Goal: Task Accomplishment & Management: Complete application form

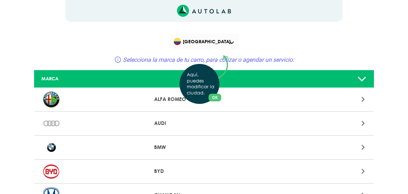
click at [215, 99] on button "OK" at bounding box center [215, 98] width 13 height 8
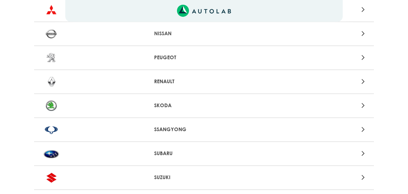
scroll to position [710, 0]
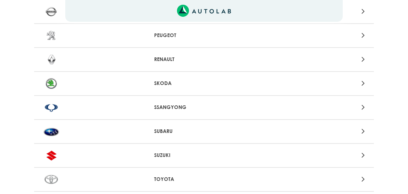
click at [341, 57] on div at bounding box center [314, 59] width 111 height 10
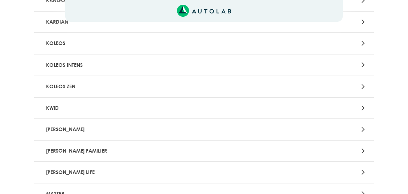
scroll to position [459, 0]
click at [255, 131] on div "[PERSON_NAME]" at bounding box center [149, 128] width 222 height 13
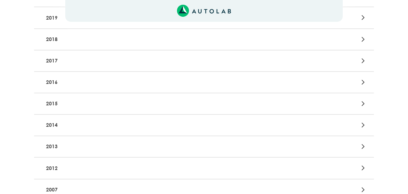
scroll to position [224, 0]
click at [204, 122] on p "2014" at bounding box center [148, 123] width 211 height 13
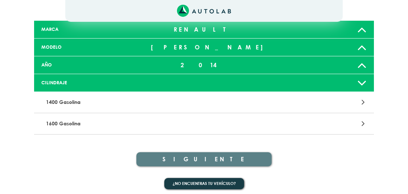
scroll to position [53, 0]
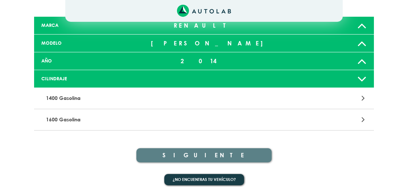
click at [212, 125] on p "1600 Gasolina" at bounding box center [148, 119] width 211 height 13
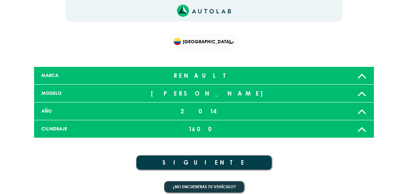
scroll to position [7, 0]
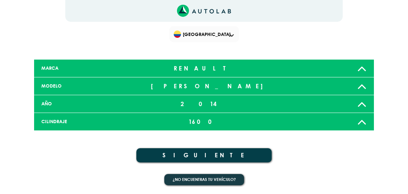
click at [196, 154] on button "SIGUIENTE" at bounding box center [203, 155] width 135 height 14
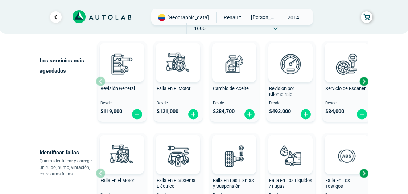
scroll to position [76, 0]
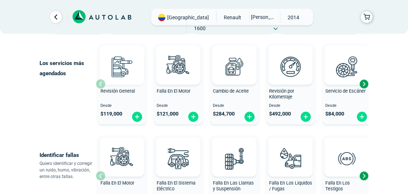
click at [124, 66] on img at bounding box center [122, 66] width 32 height 32
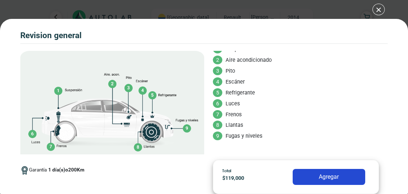
scroll to position [72, 0]
